Goal: Task Accomplishment & Management: Use online tool/utility

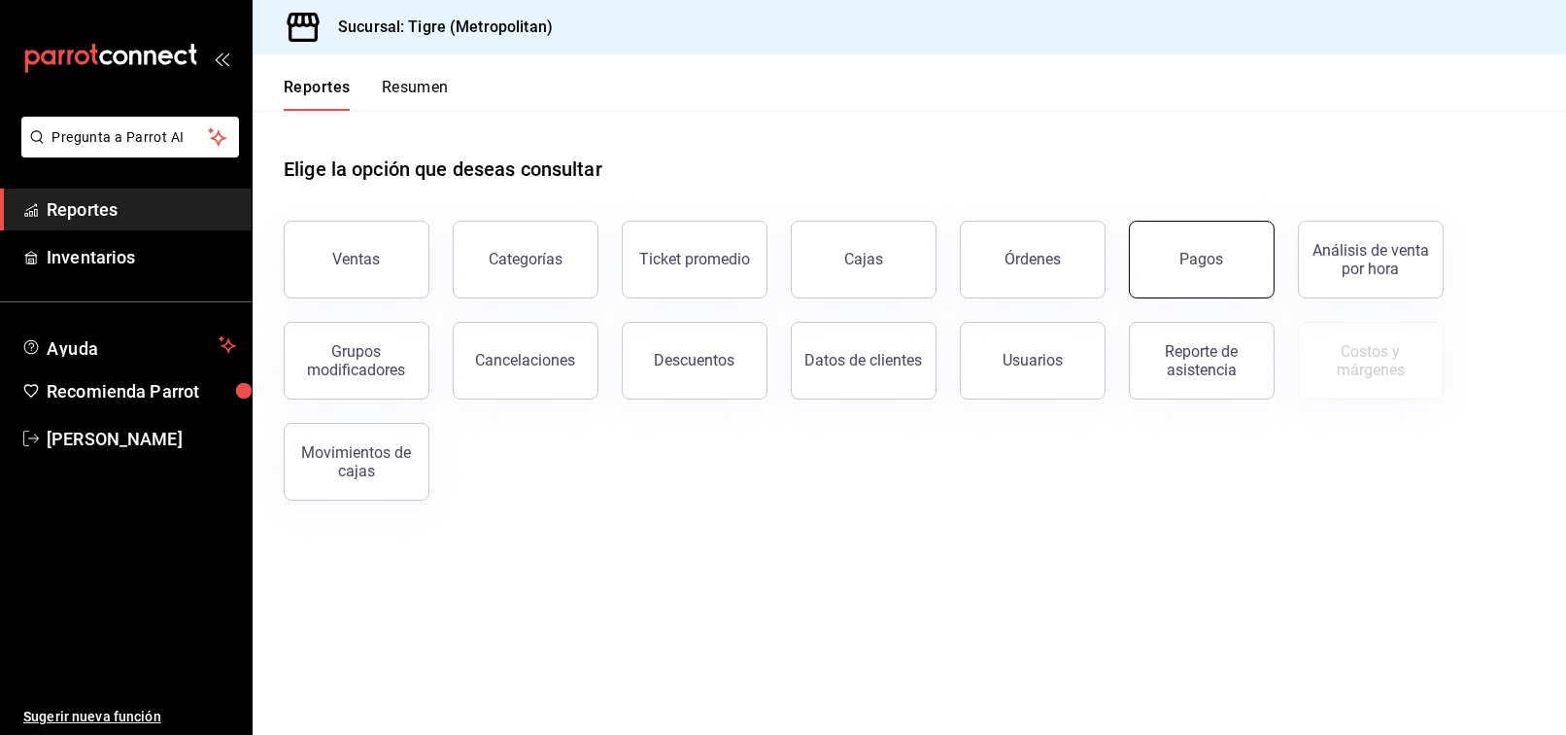
click at [1239, 275] on button "Pagos" at bounding box center [1202, 260] width 146 height 78
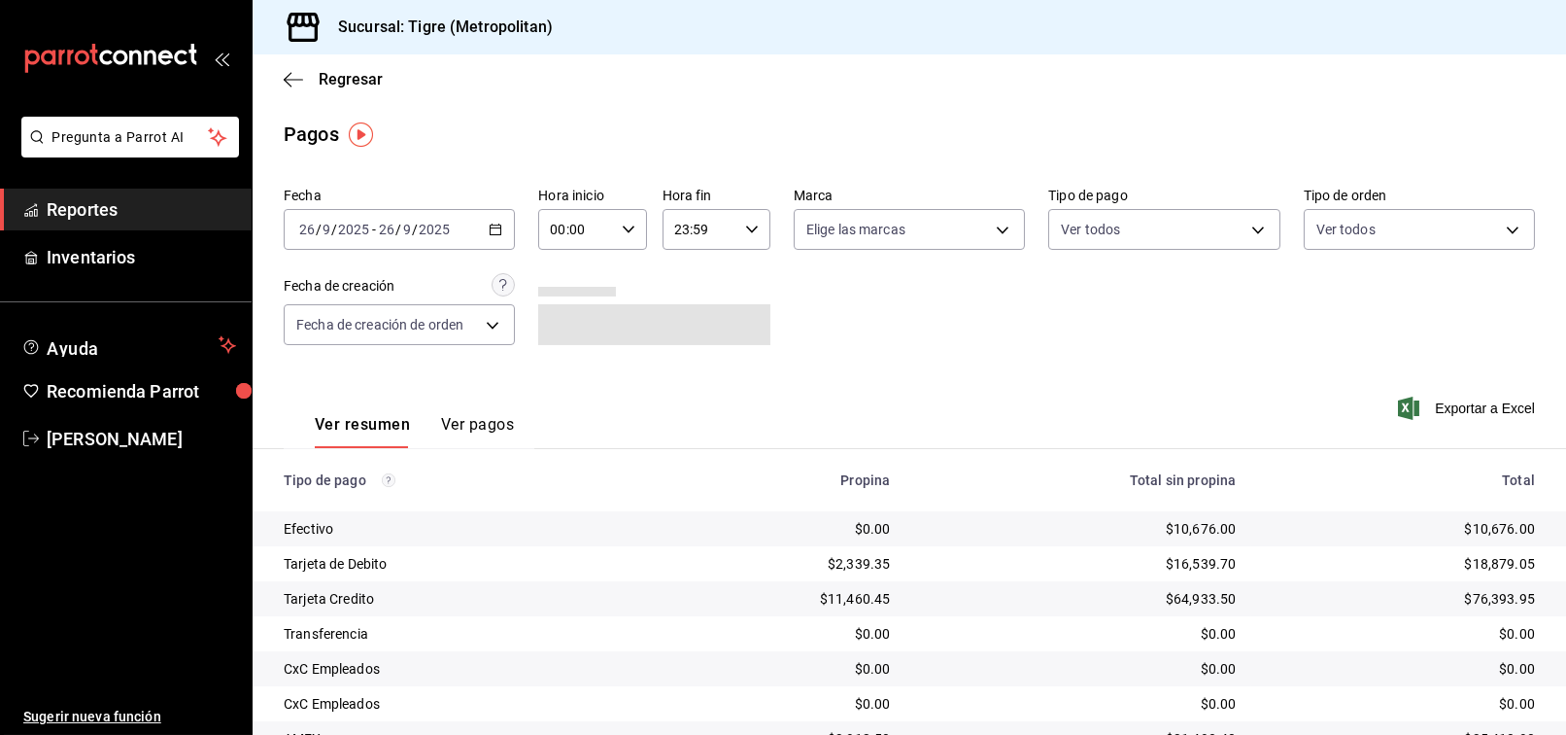
click at [491, 231] on icon "button" at bounding box center [496, 229] width 14 height 14
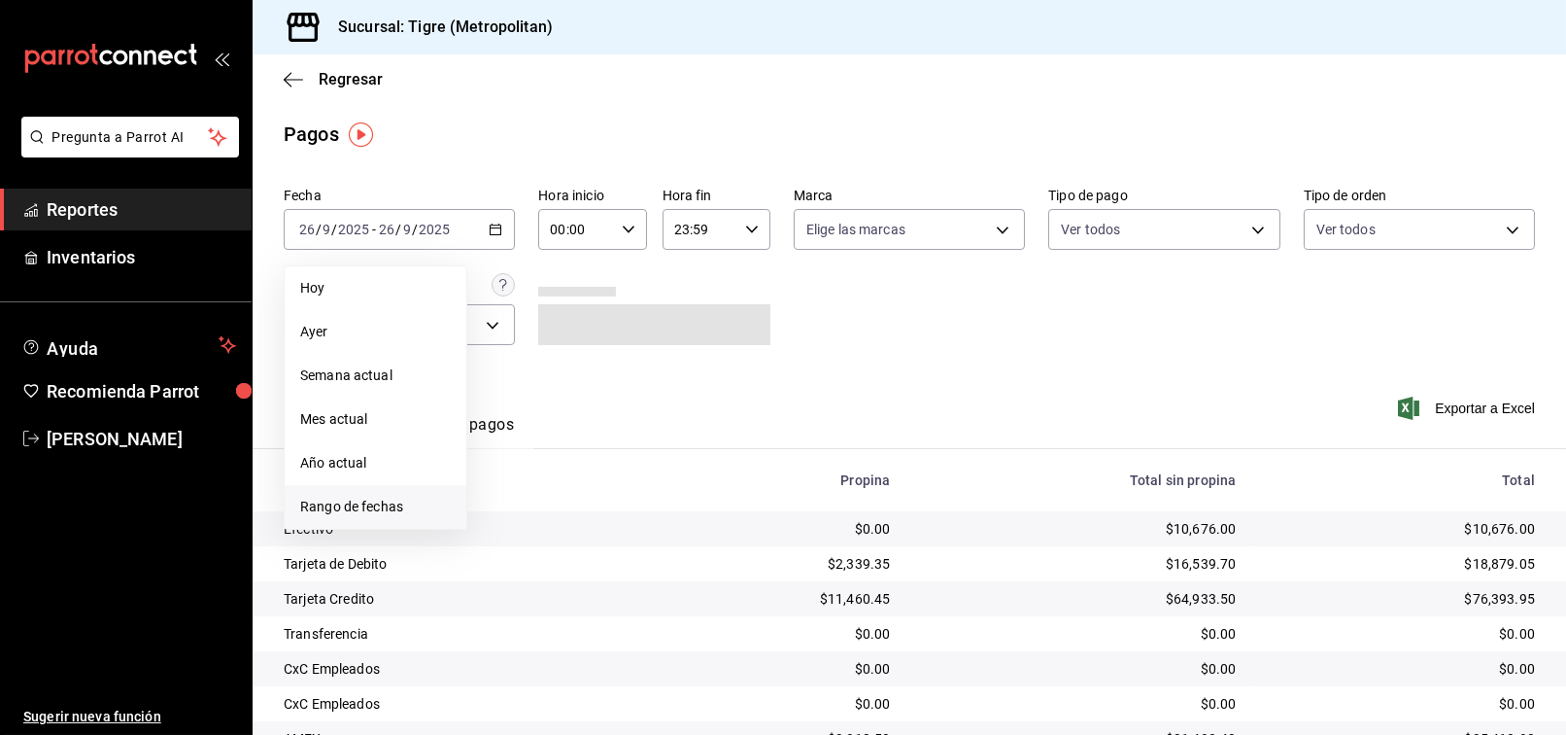
click at [348, 495] on li "Rango de fechas" at bounding box center [376, 507] width 182 height 44
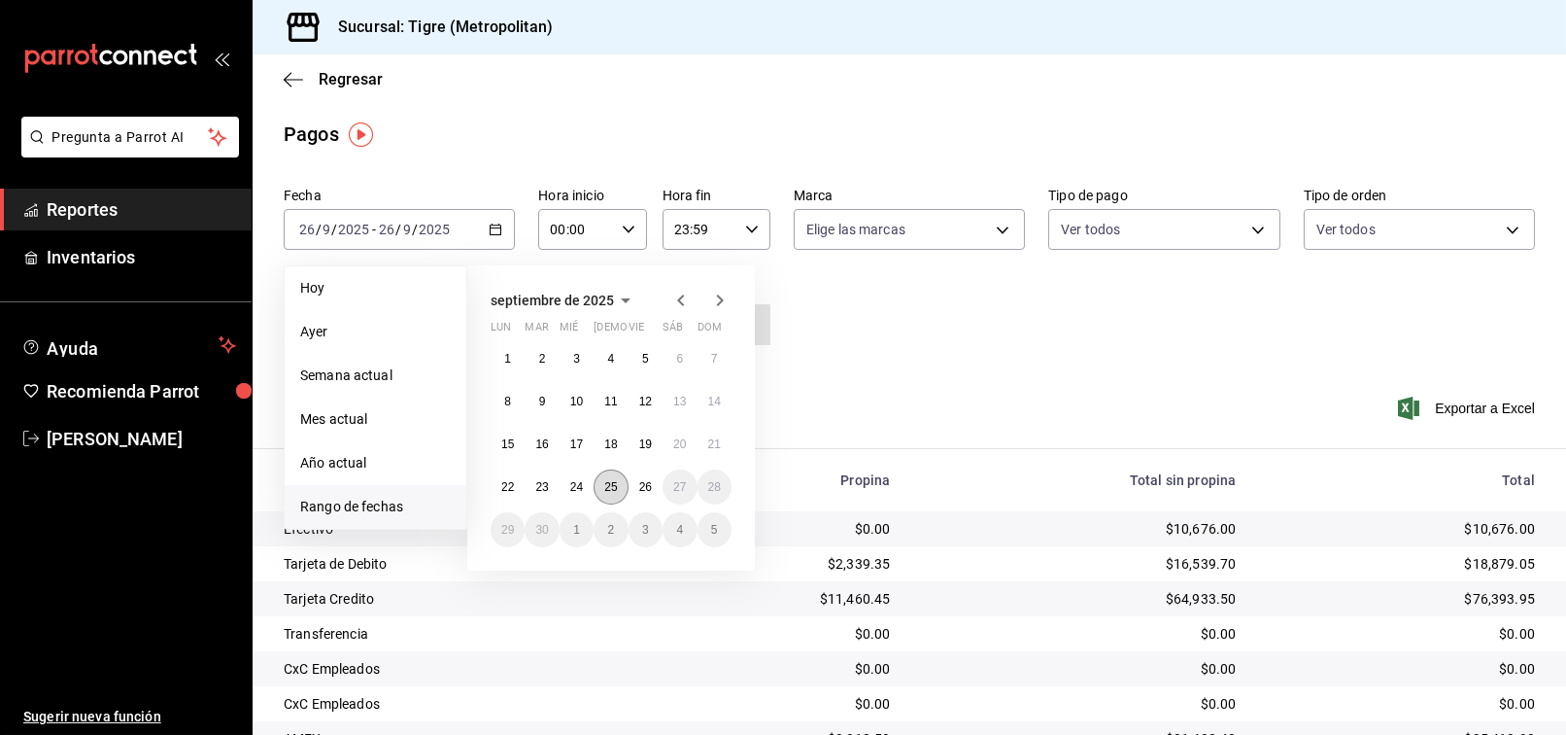
click at [610, 495] on button "25" at bounding box center [611, 486] width 34 height 35
click at [637, 495] on button "26" at bounding box center [646, 486] width 34 height 35
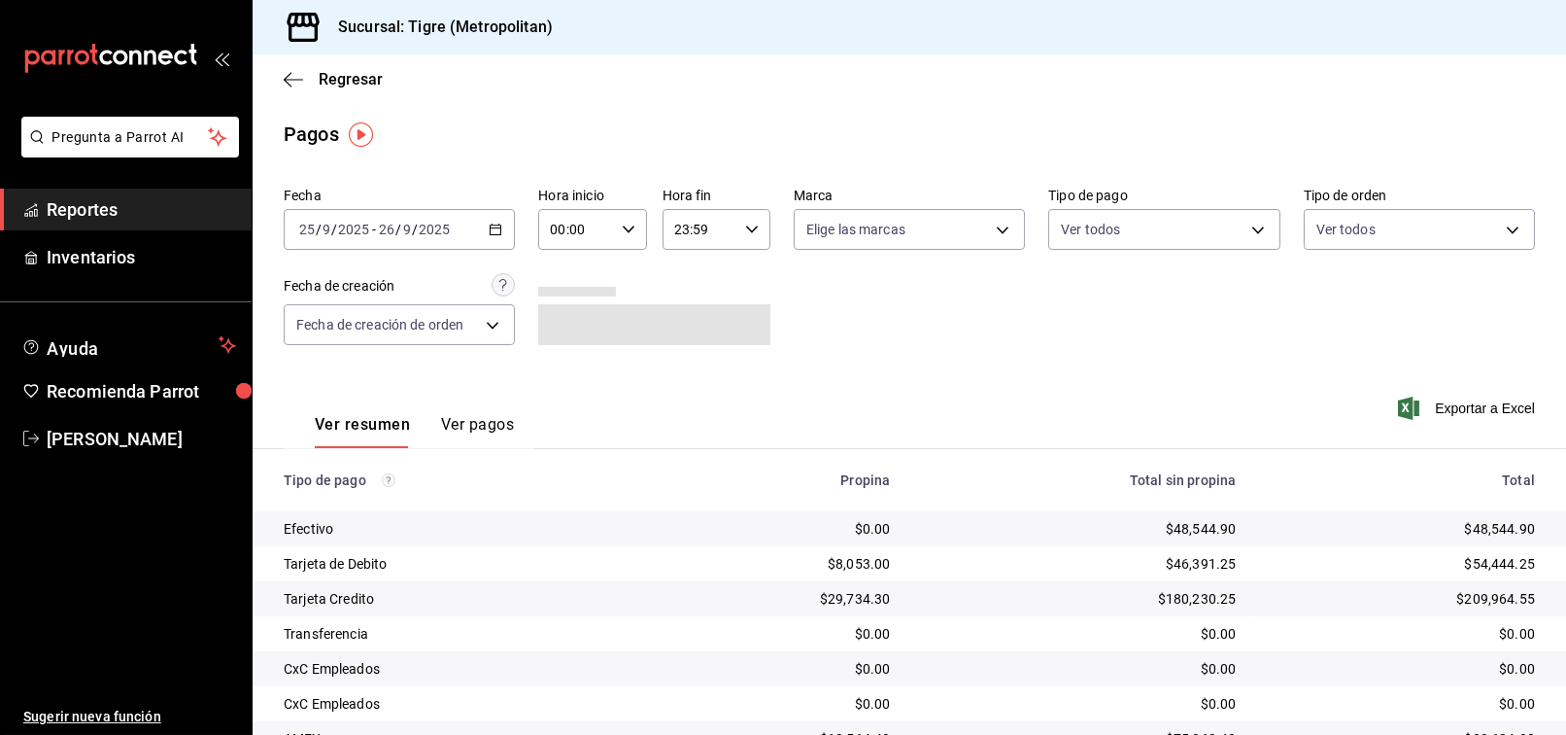
click at [622, 228] on icon "button" at bounding box center [629, 229] width 14 height 14
click at [562, 367] on span "02" at bounding box center [562, 372] width 22 height 16
type input "02:00"
click at [735, 235] on div at bounding box center [783, 367] width 1566 height 735
click at [736, 235] on div "23:59 Hora fin" at bounding box center [717, 229] width 108 height 41
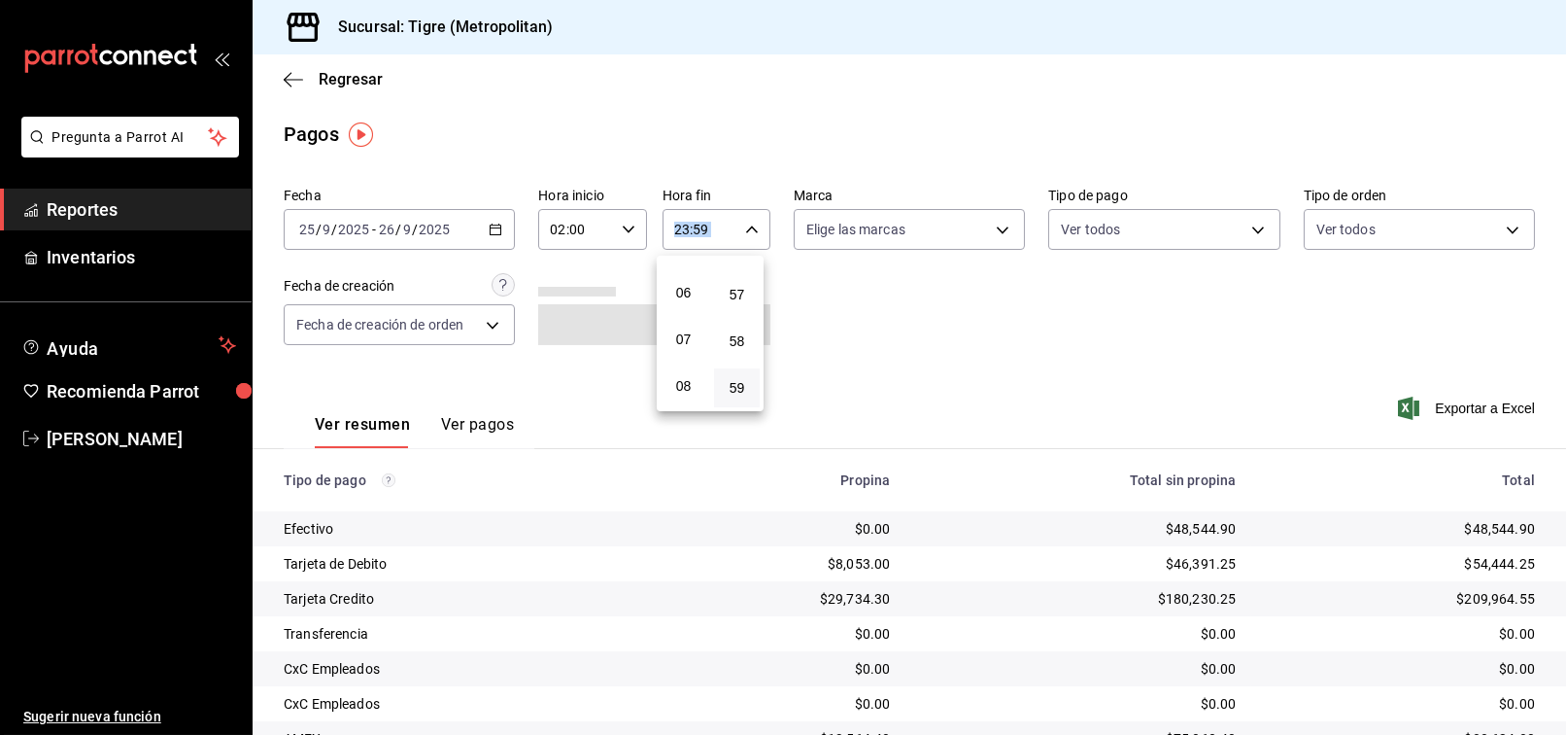
scroll to position [102, 0]
click at [682, 352] on button "04" at bounding box center [684, 363] width 46 height 39
click at [686, 266] on span "02" at bounding box center [683, 270] width 22 height 16
type input "02:59"
click at [876, 345] on div at bounding box center [783, 367] width 1566 height 735
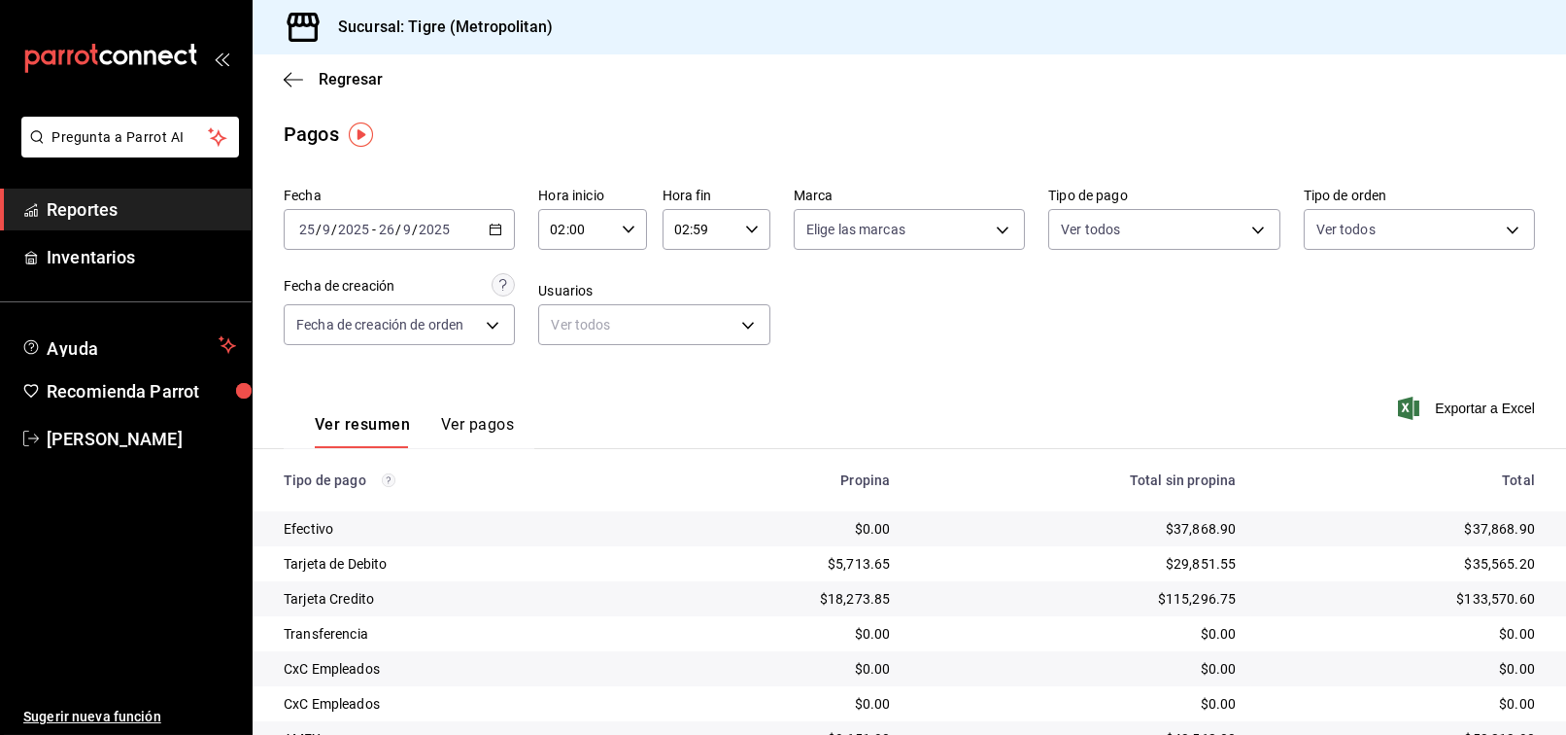
click at [494, 242] on div "[DATE] [DATE] - [DATE] [DATE]" at bounding box center [399, 229] width 231 height 41
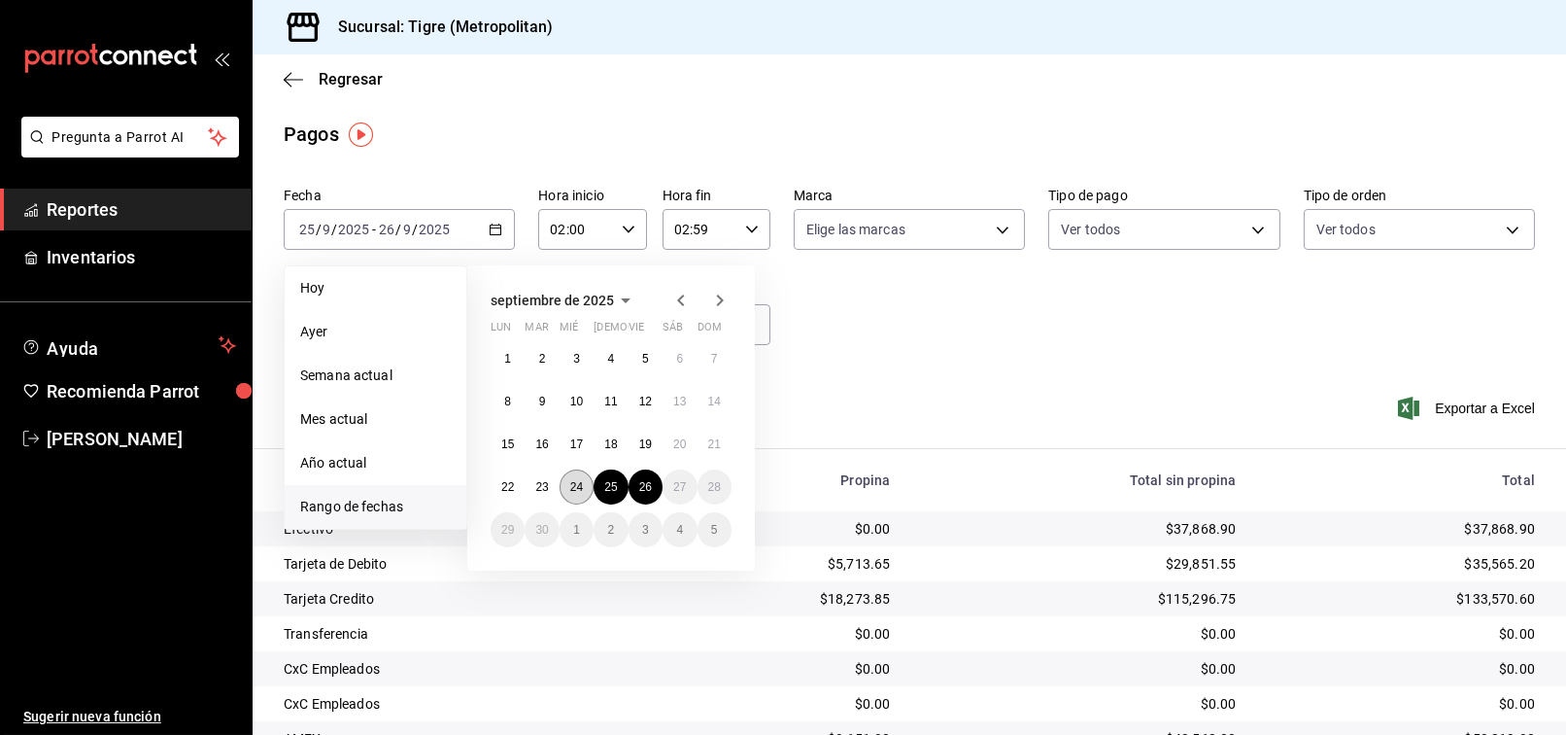
click at [571, 483] on abbr "24" at bounding box center [576, 487] width 13 height 14
click at [611, 484] on abbr "25" at bounding box center [610, 487] width 13 height 14
type input "00:00"
type input "23:59"
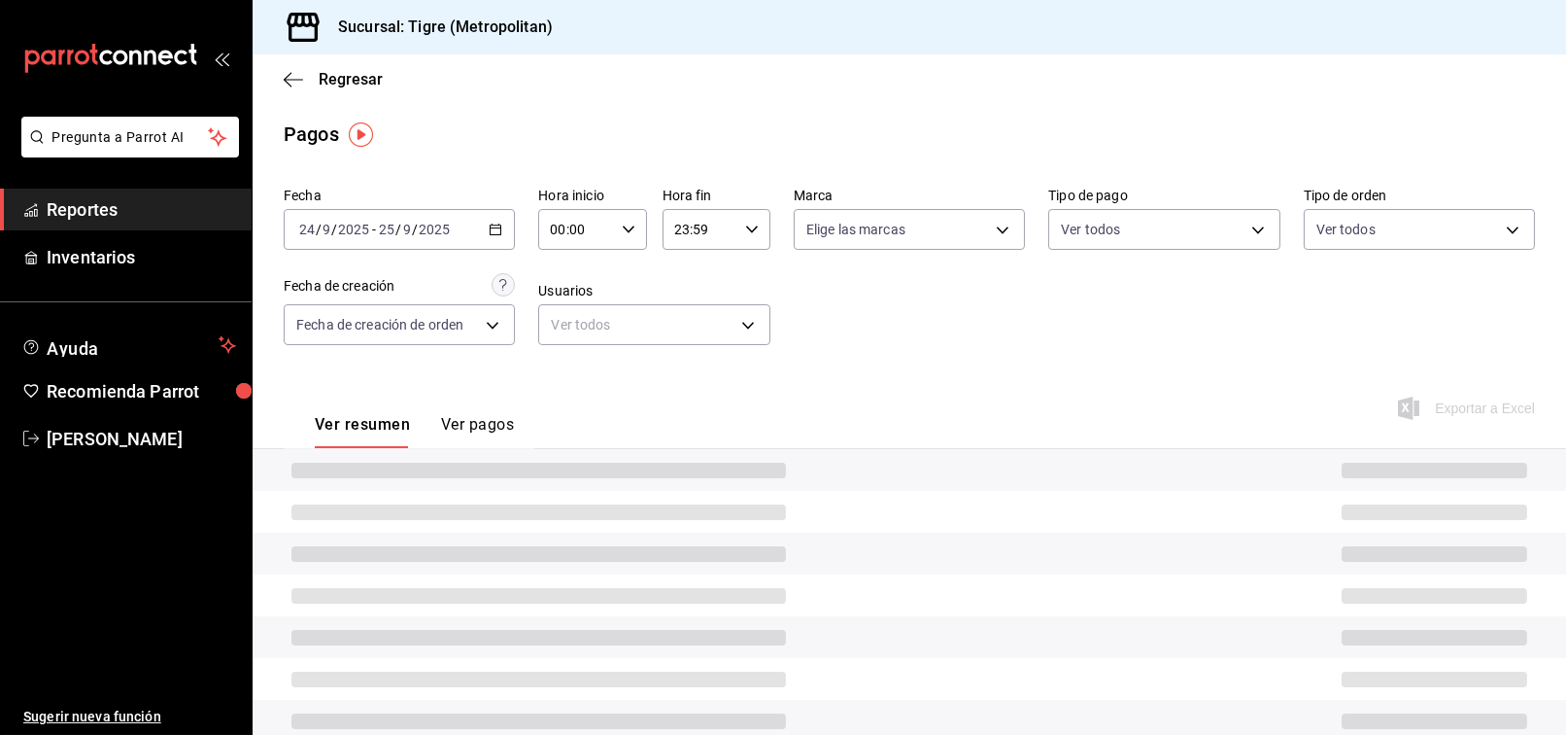
click at [628, 235] on icon "button" at bounding box center [629, 229] width 14 height 14
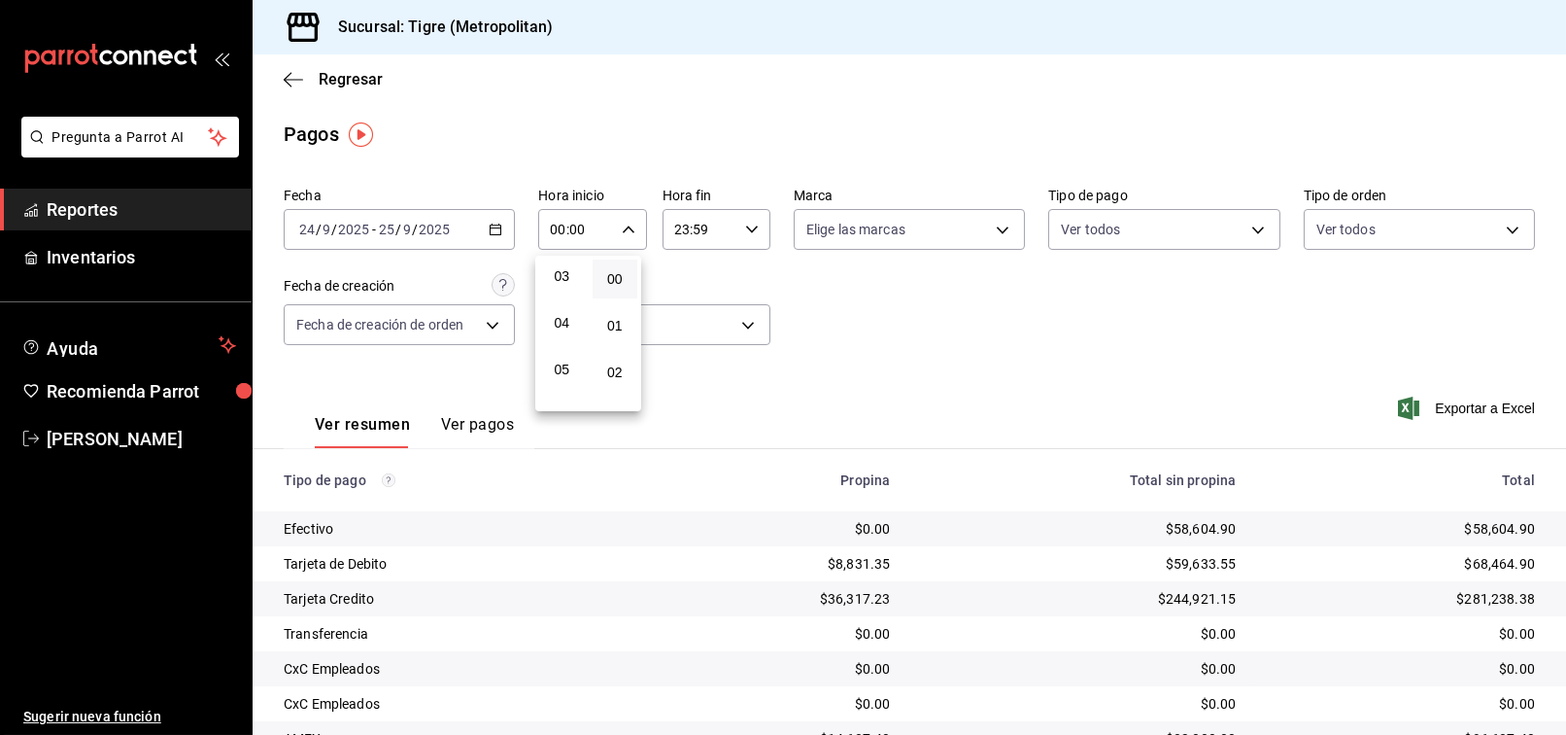
scroll to position [107, 0]
click at [562, 301] on button "03" at bounding box center [562, 311] width 46 height 39
type input "03:00"
click at [735, 240] on div at bounding box center [783, 367] width 1566 height 735
click at [754, 240] on div "23:59 Hora fin" at bounding box center [717, 229] width 108 height 41
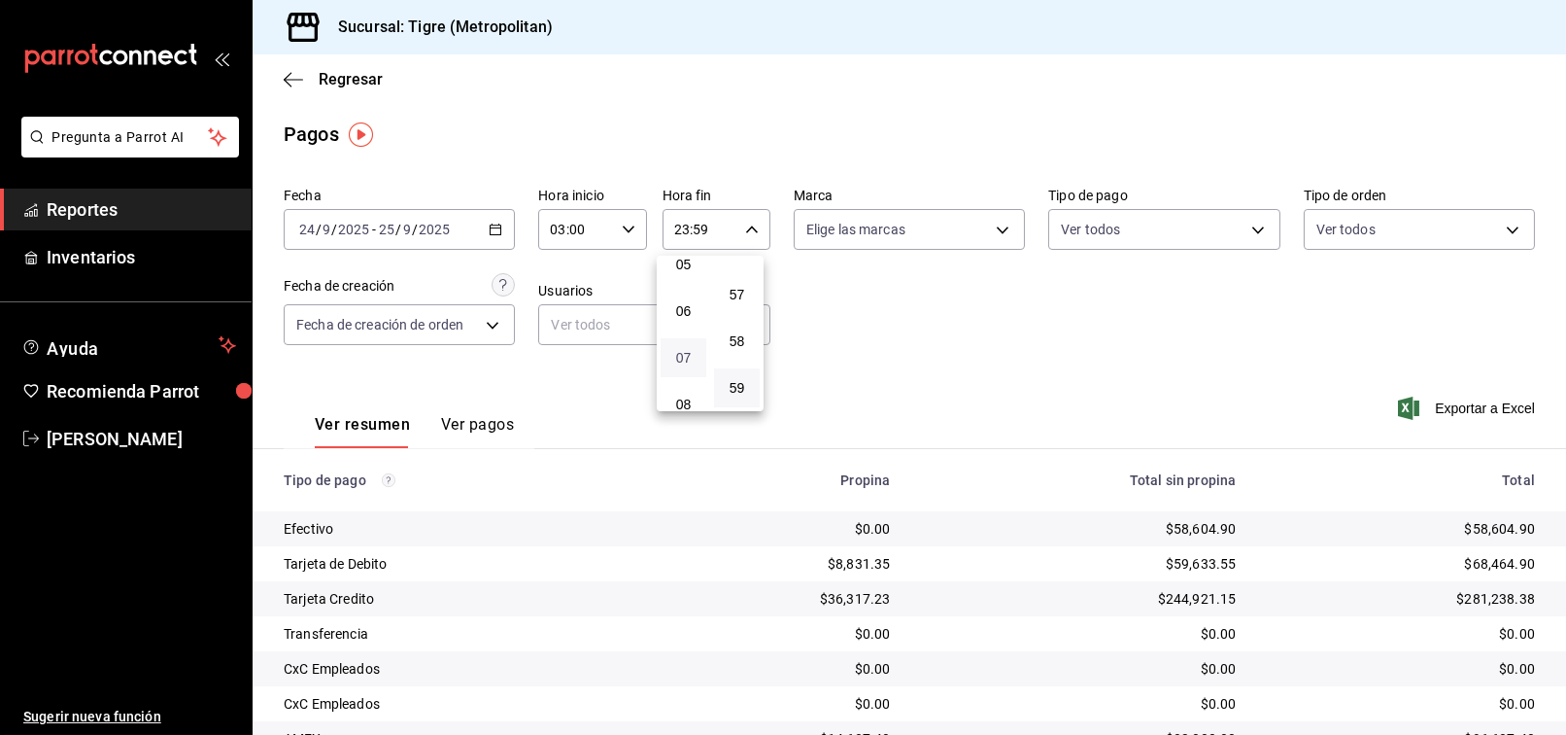
scroll to position [102, 0]
click at [678, 311] on span "03" at bounding box center [683, 317] width 22 height 16
type input "03:59"
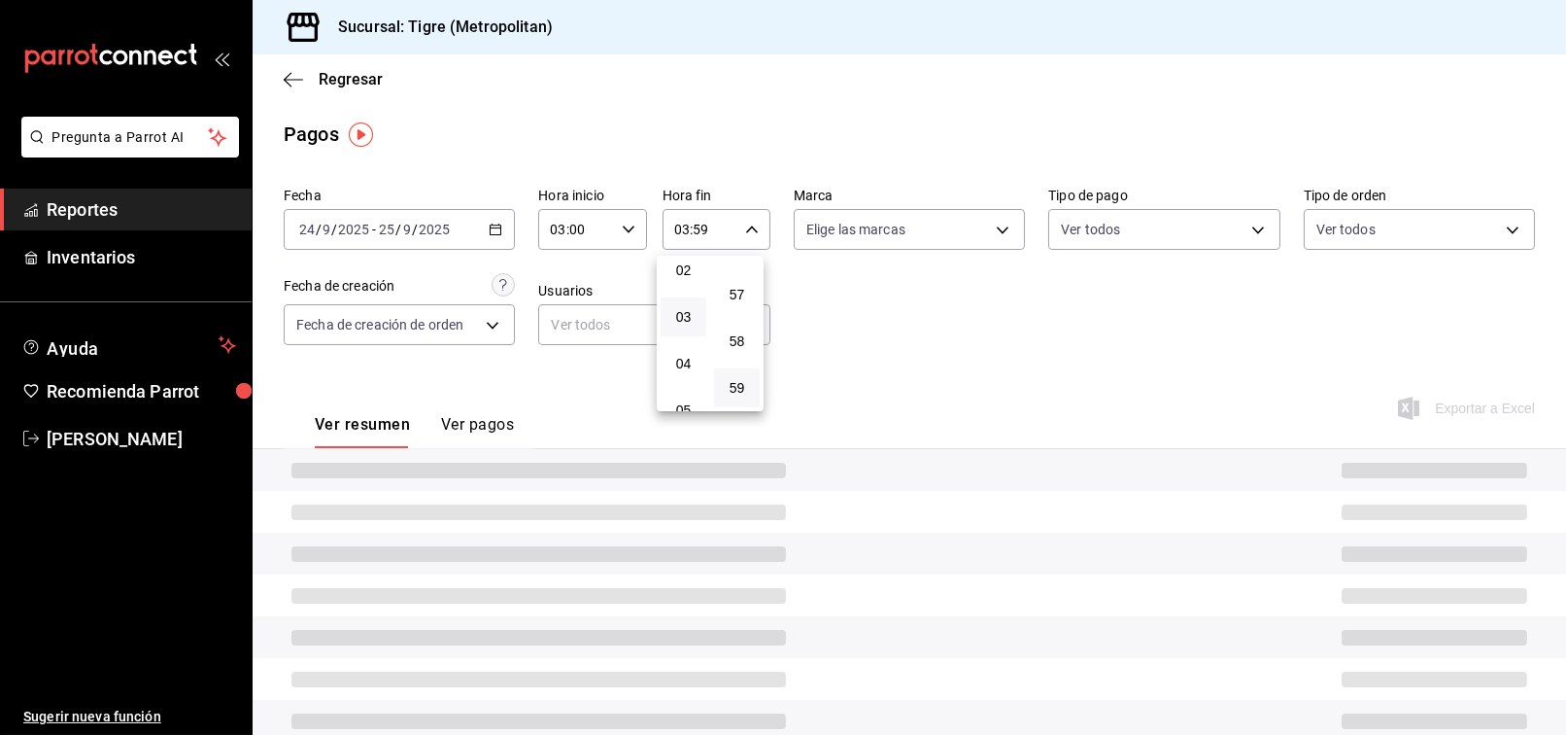
click at [966, 331] on div at bounding box center [783, 367] width 1566 height 735
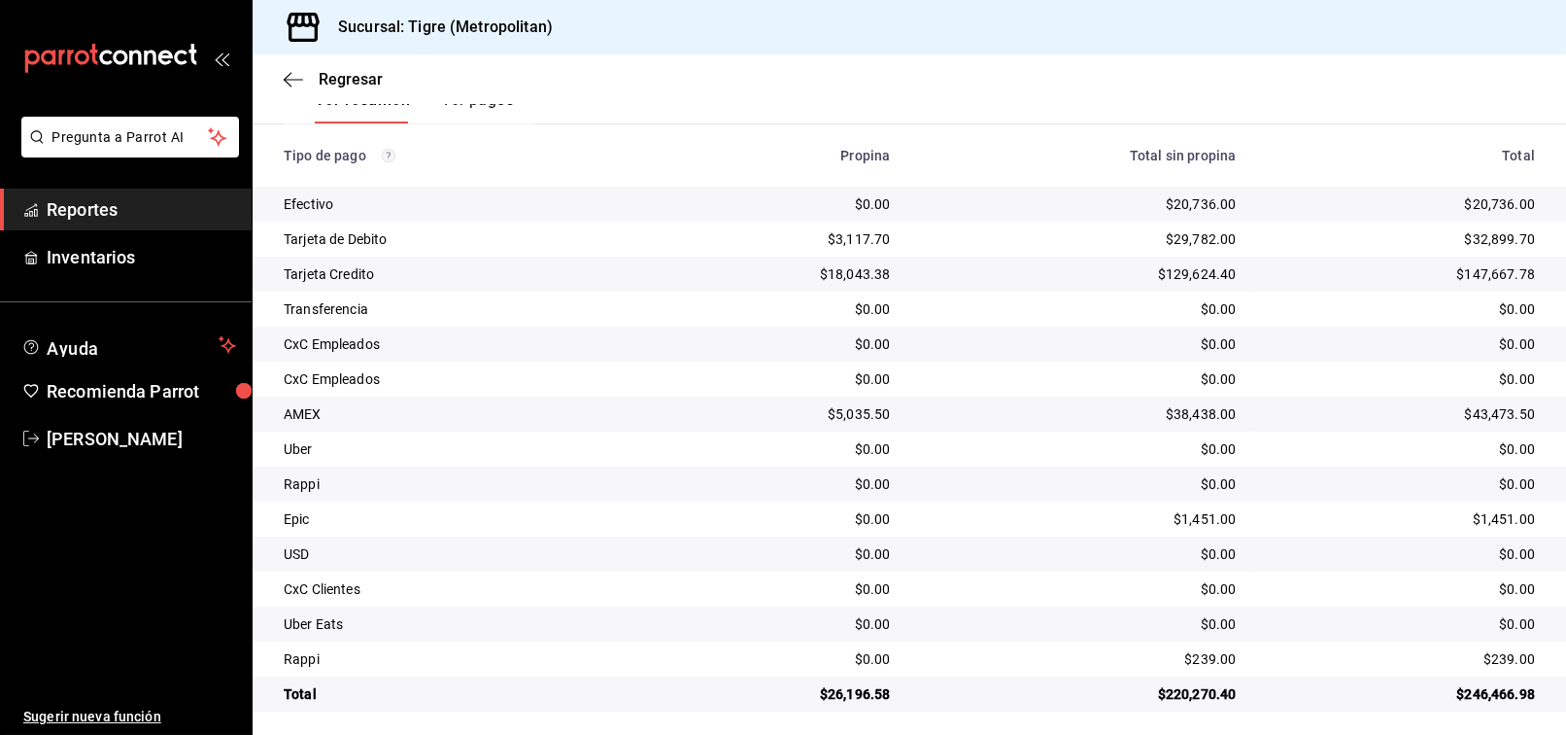
scroll to position [331, 0]
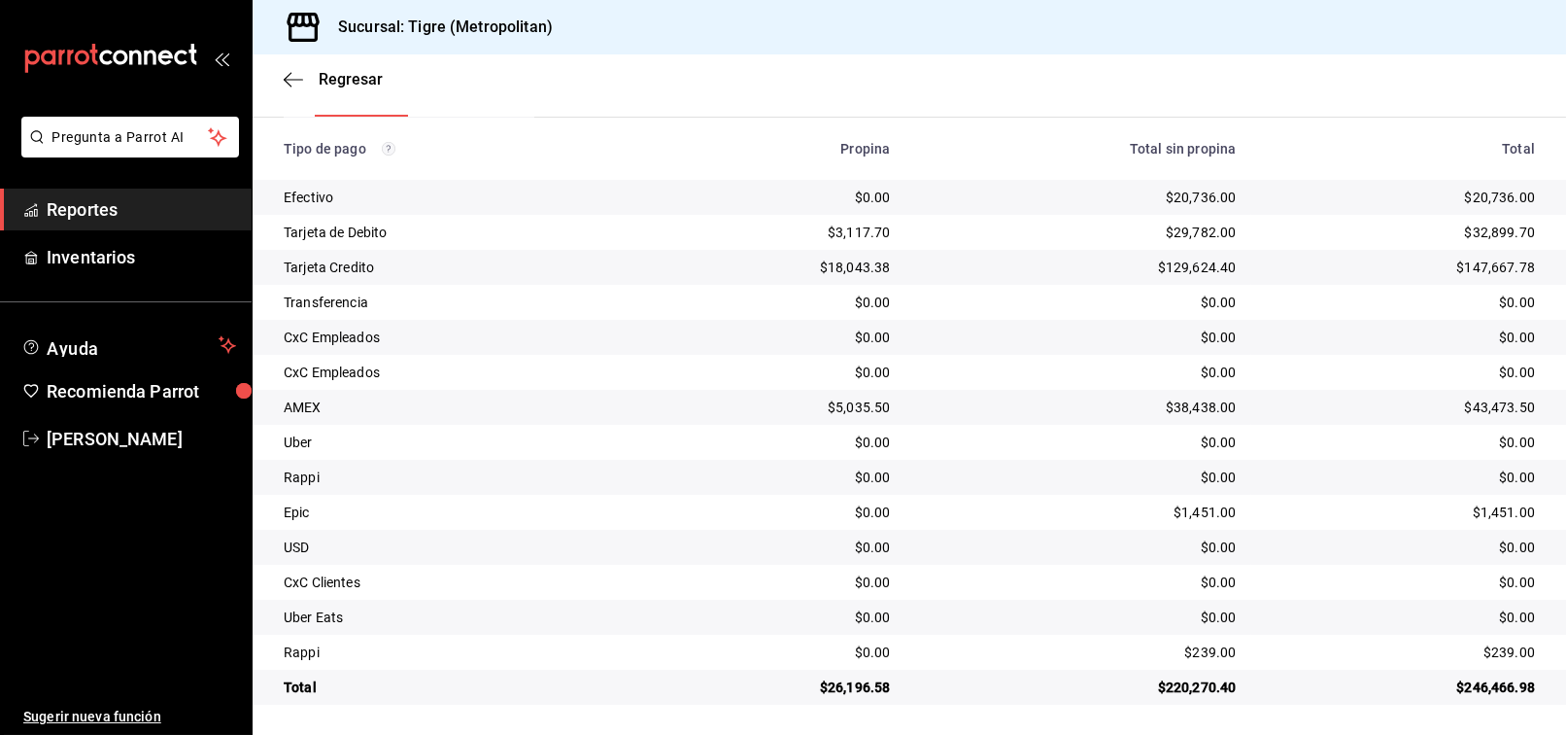
click at [119, 206] on span "Reportes" at bounding box center [141, 209] width 189 height 26
